Goal: Task Accomplishment & Management: Manage account settings

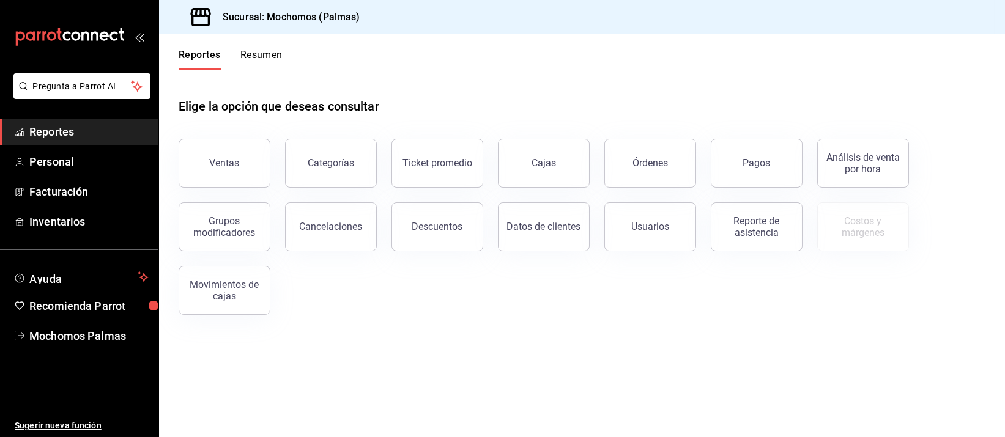
click at [768, 162] on div "Pagos" at bounding box center [757, 163] width 28 height 12
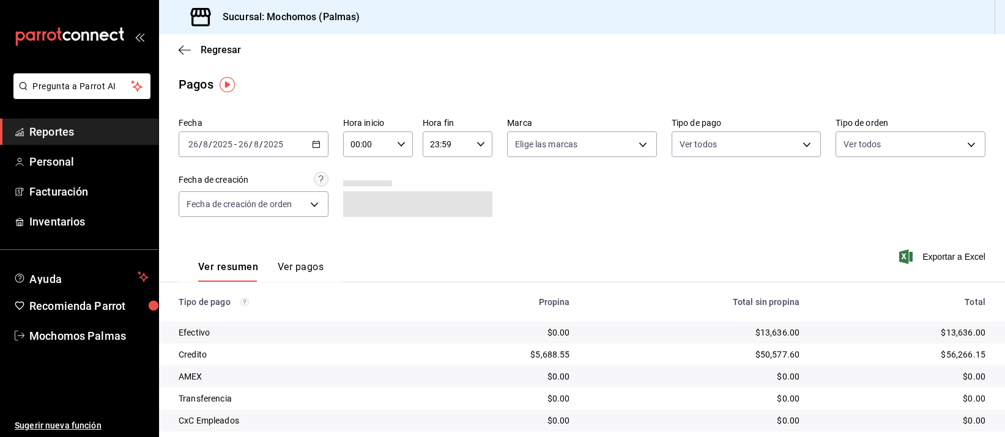
click at [343, 144] on input "00:00" at bounding box center [367, 144] width 49 height 24
click at [359, 228] on div "04" at bounding box center [358, 216] width 34 height 29
click at [355, 246] on span "05" at bounding box center [358, 246] width 15 height 10
type input "05:00"
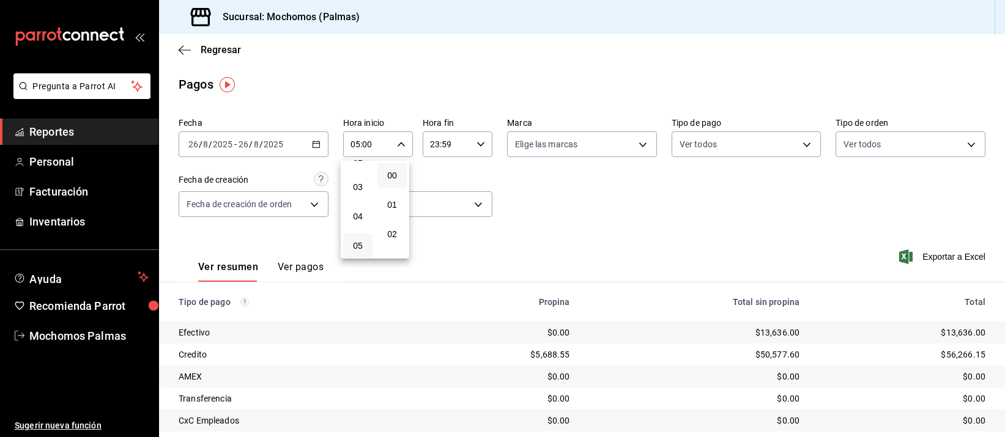
click at [660, 203] on div at bounding box center [502, 218] width 1005 height 437
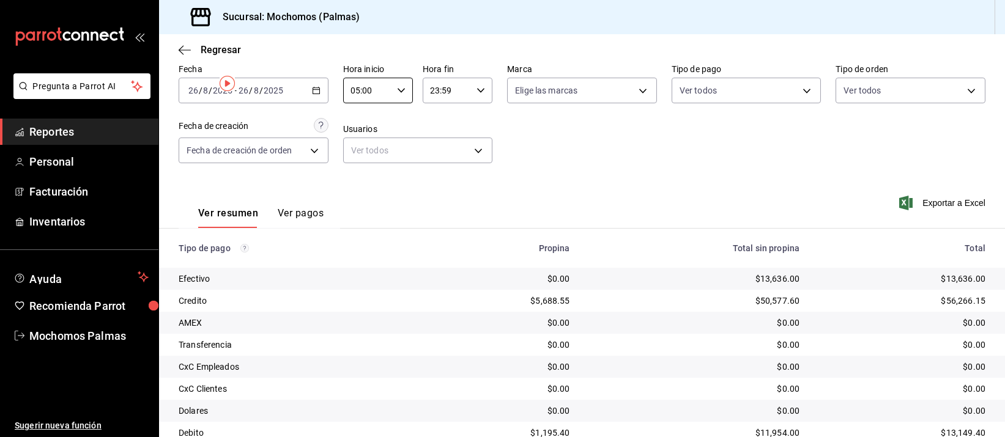
scroll to position [124, 0]
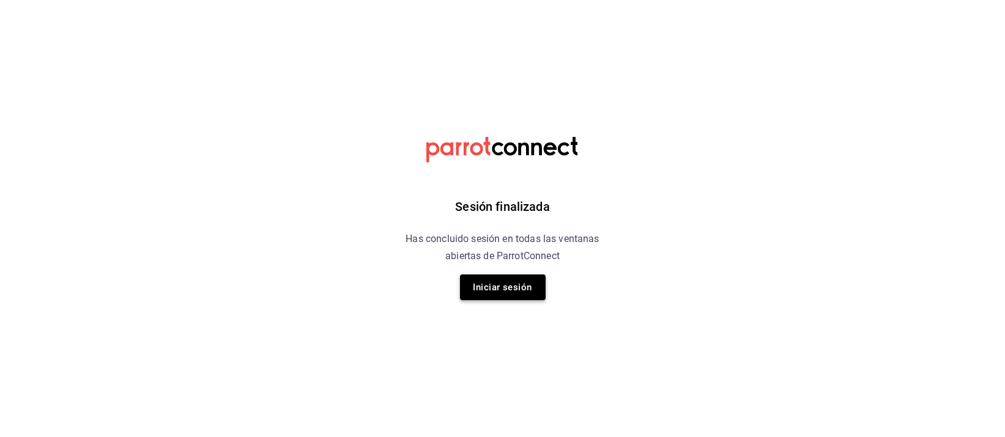
click at [477, 275] on button "Iniciar sesión" at bounding box center [503, 288] width 86 height 26
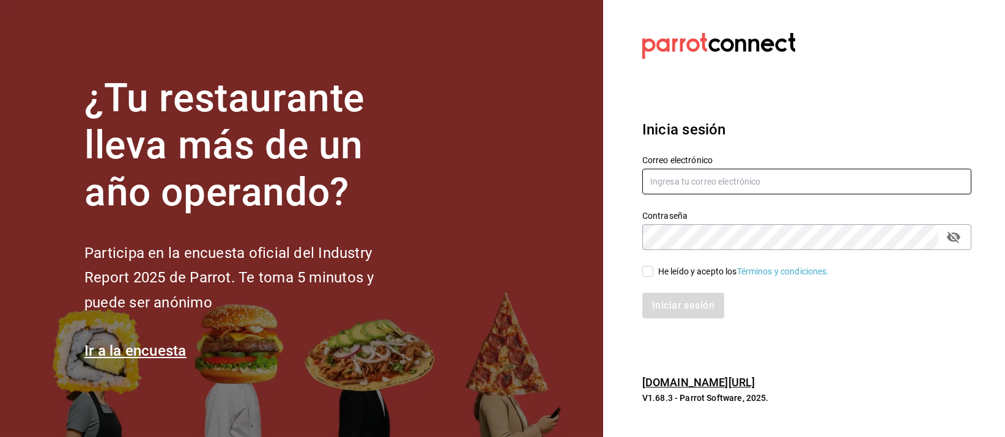
type input "[EMAIL_ADDRESS][DOMAIN_NAME]"
click at [713, 271] on div "He leído y acepto los Términos y condiciones." at bounding box center [743, 272] width 171 height 13
click at [653, 271] on input "He leído y acepto los Términos y condiciones." at bounding box center [647, 271] width 11 height 11
checkbox input "true"
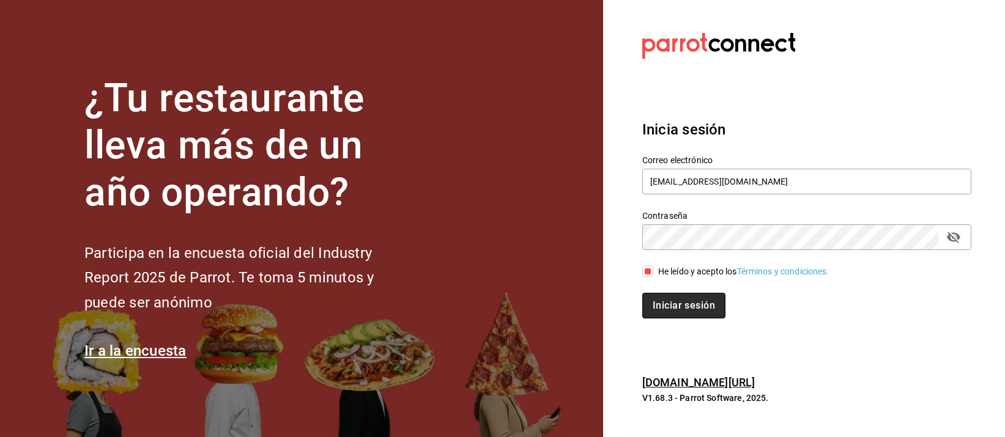
click at [705, 300] on button "Iniciar sesión" at bounding box center [683, 306] width 83 height 26
